Goal: Task Accomplishment & Management: Manage account settings

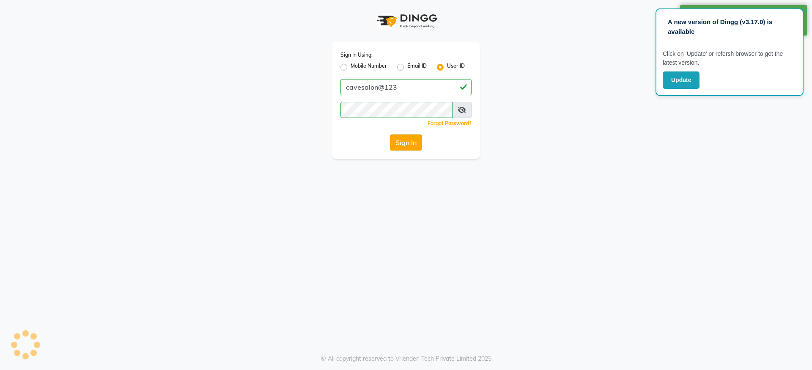
click at [410, 137] on button "Sign In" at bounding box center [406, 142] width 32 height 16
click at [514, 42] on div "Sign In Using: Mobile Number Email ID User ID cavesalon@123 Remember me Forgot …" at bounding box center [406, 79] width 482 height 159
click at [528, 62] on div "Sign In Using: Mobile Number Email ID User ID cavesalon@123 Remember me Forgot …" at bounding box center [406, 79] width 482 height 159
click at [404, 144] on button "Sign In" at bounding box center [406, 142] width 32 height 16
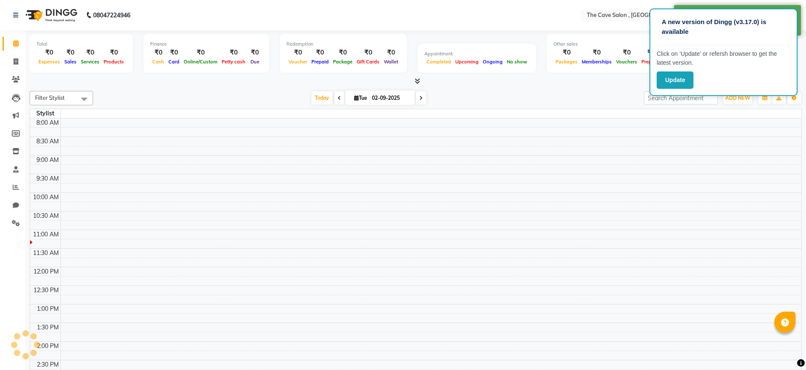
select select "en"
